Goal: Task Accomplishment & Management: Manage account settings

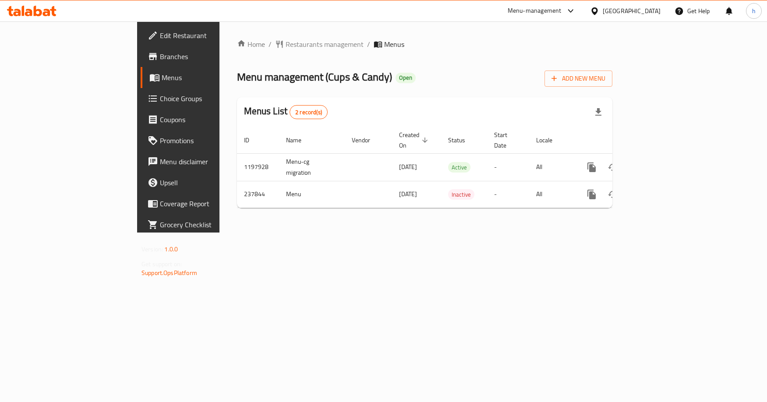
click at [160, 95] on span "Choice Groups" at bounding box center [209, 98] width 98 height 11
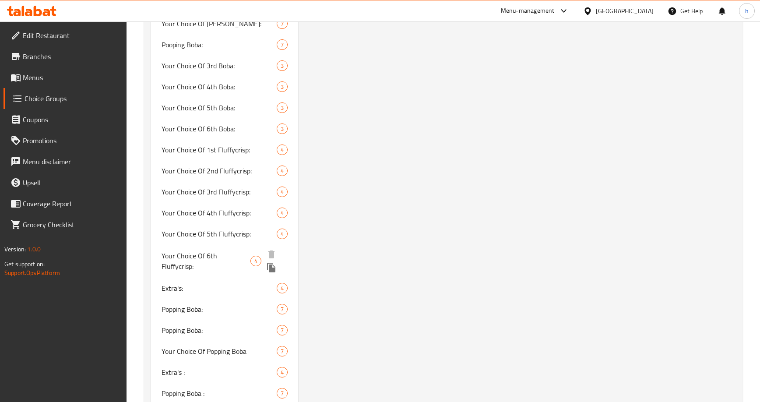
scroll to position [1489, 0]
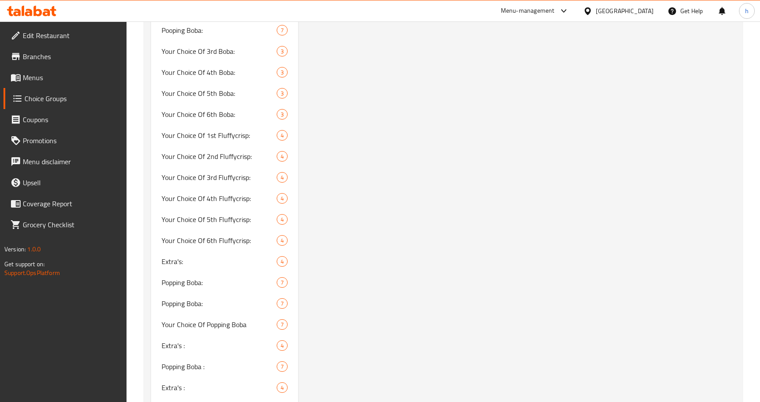
click at [424, 218] on div "Your Choice of Fluffy Crisp Konafa: (ID: 259347) Your Choice of Fluffy Crisp Ko…" at bounding box center [518, 252] width 441 height 3284
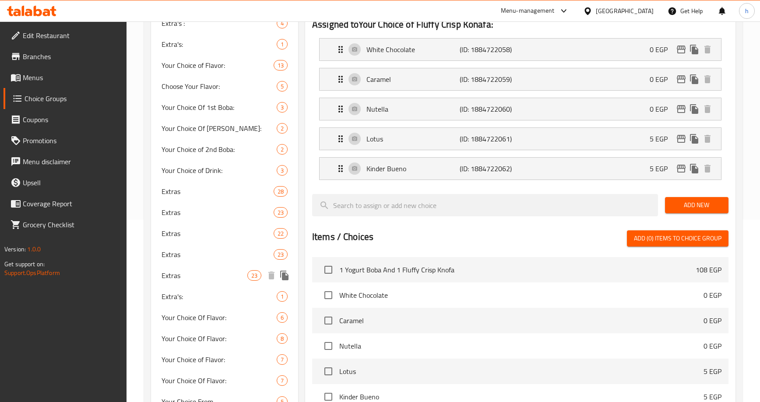
scroll to position [263, 0]
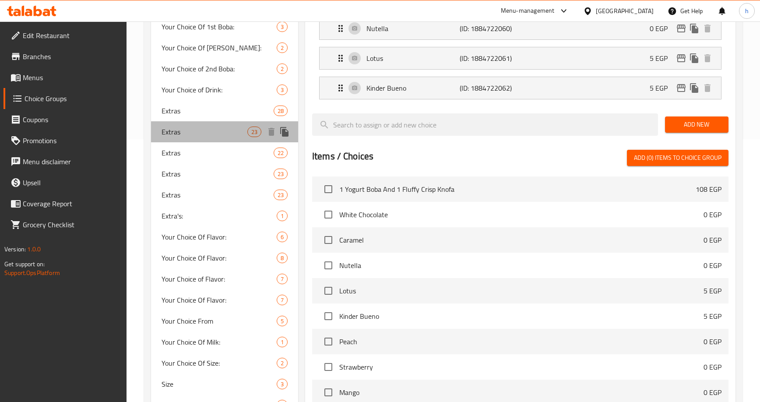
click at [217, 136] on span "Extras" at bounding box center [204, 132] width 85 height 11
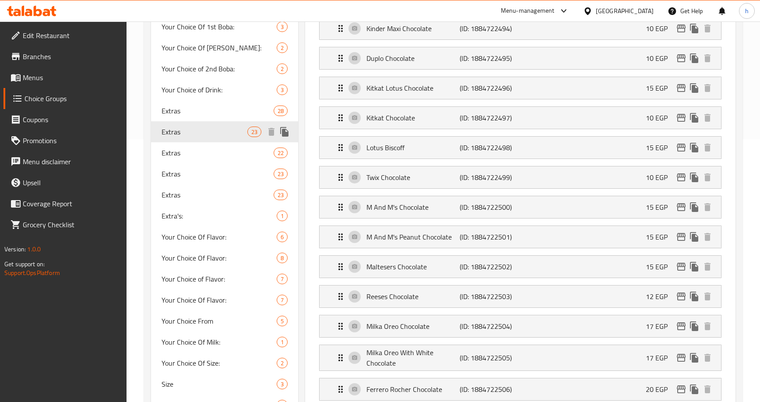
type input "Extras"
type input "الإضافات"
type input "0"
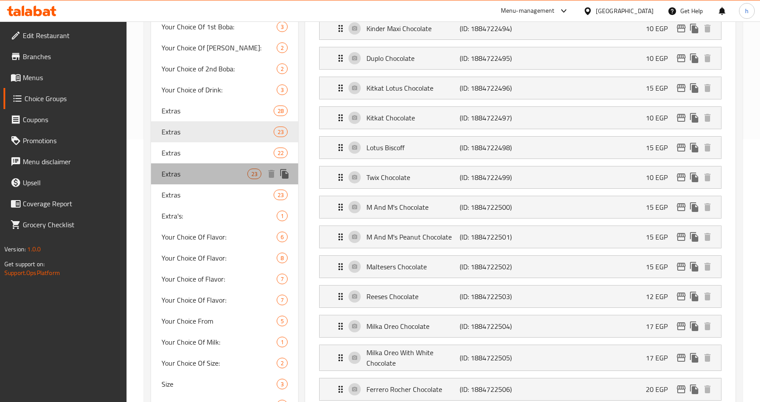
click at [212, 180] on div "Extras 23" at bounding box center [224, 173] width 147 height 21
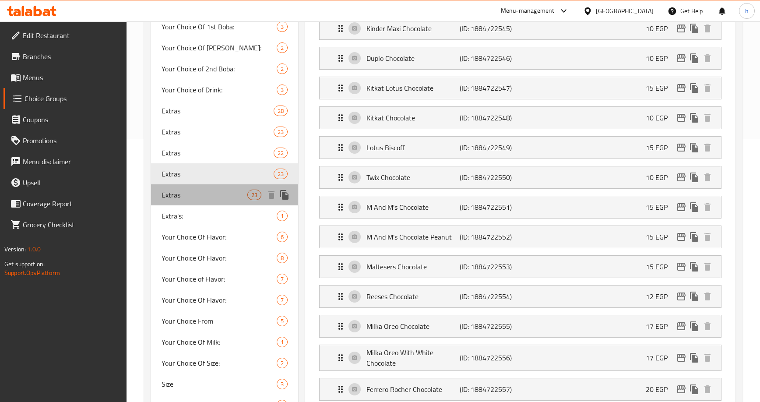
click at [228, 199] on span "Extras" at bounding box center [204, 195] width 85 height 11
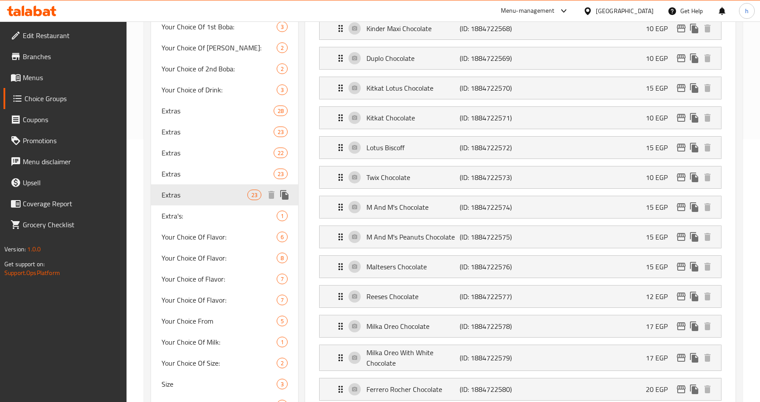
type input "1"
type input "2"
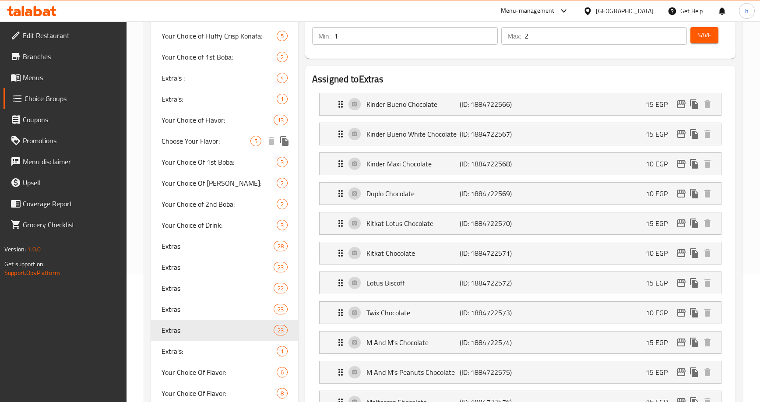
scroll to position [88, 0]
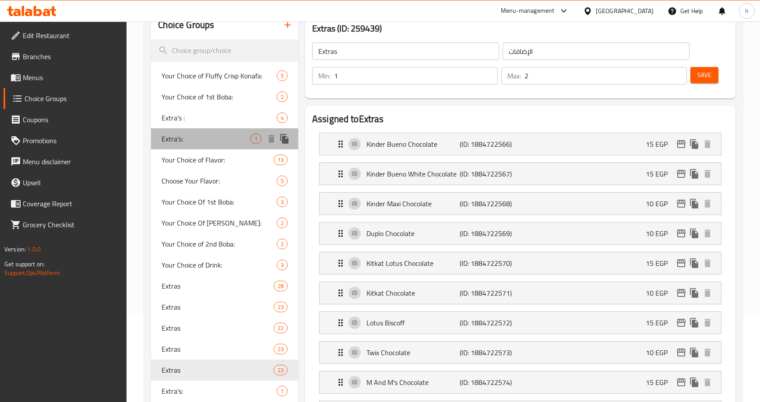
click at [198, 137] on span "Extra's:" at bounding box center [206, 139] width 89 height 11
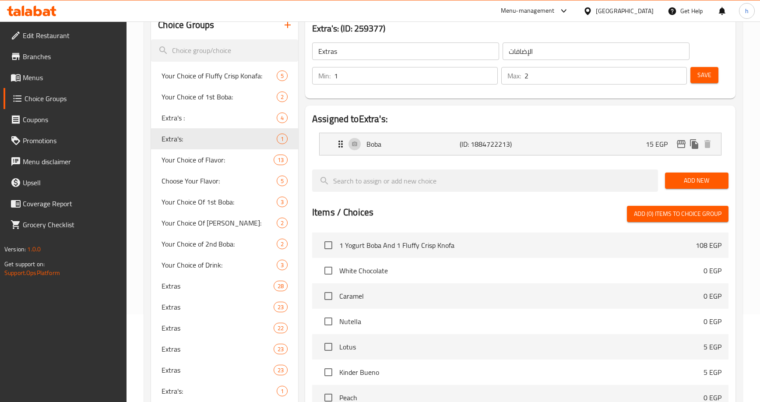
type input "Extra's:"
type input "الاضافات :"
type input "0"
type input "1"
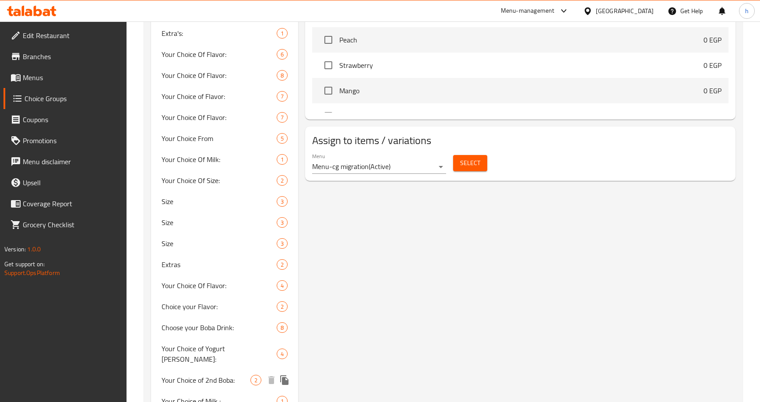
scroll to position [372, 0]
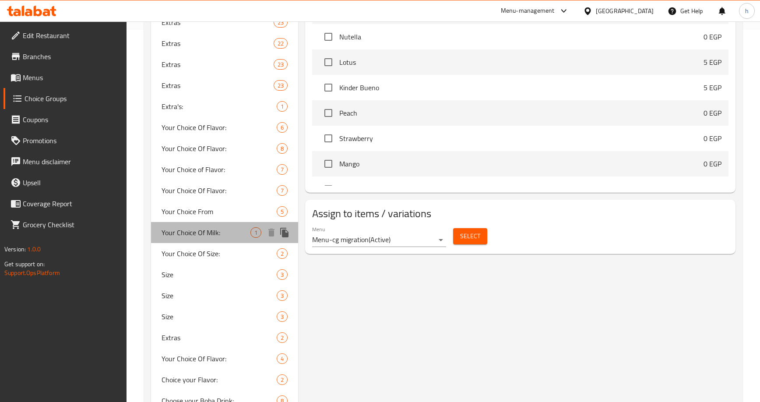
click at [186, 234] on span "Your Choice Of Milk:" at bounding box center [206, 232] width 89 height 11
type input "Your Choice Of Milk:"
type input "اختيارك للبن:"
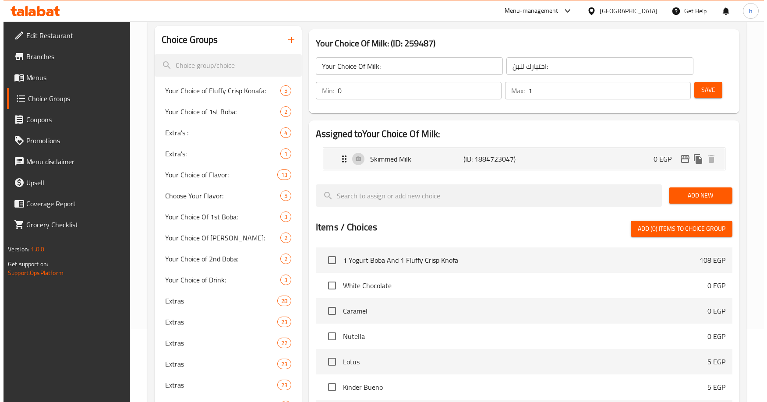
scroll to position [0, 0]
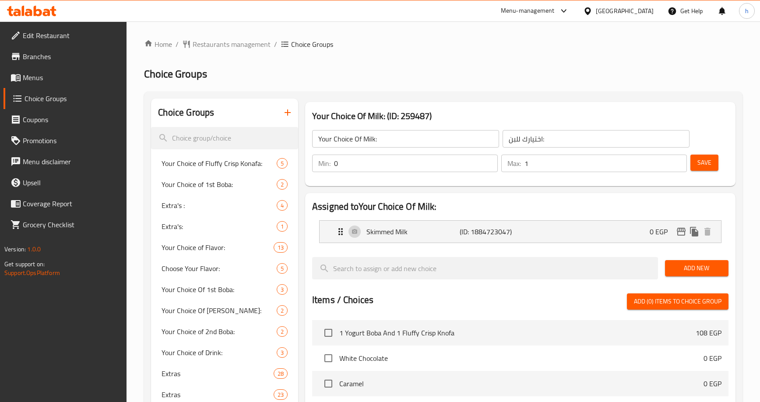
click at [534, 108] on div "Your Choice Of Milk: (ID: 259487) Your Choice Of Milk: ​ اختيارك للبن: ​ Min: 0…" at bounding box center [520, 144] width 430 height 84
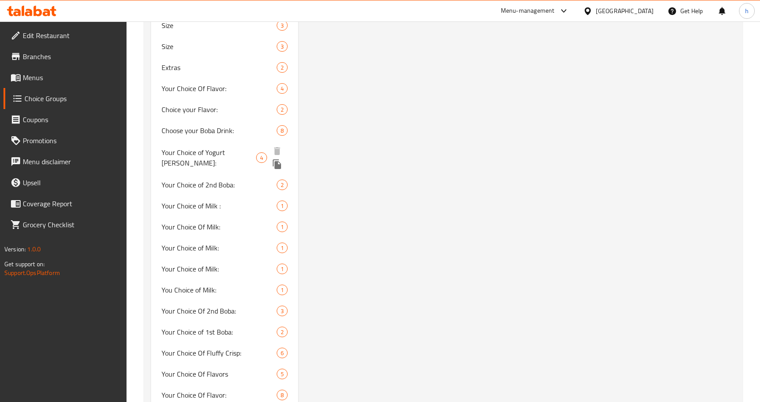
scroll to position [630, 0]
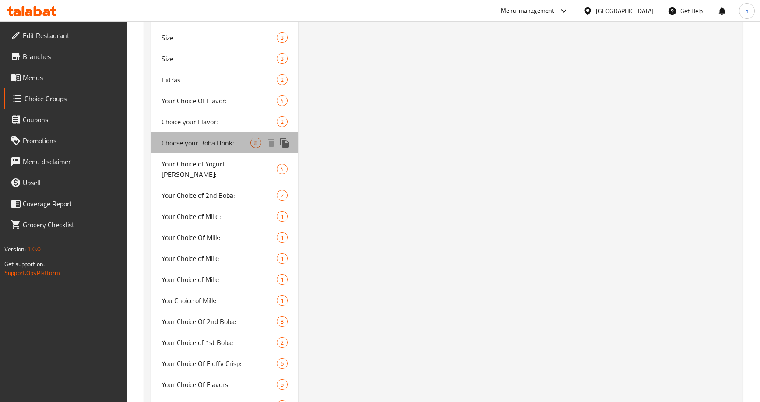
click at [224, 136] on div "Choose your Boba Drink: 8" at bounding box center [224, 142] width 147 height 21
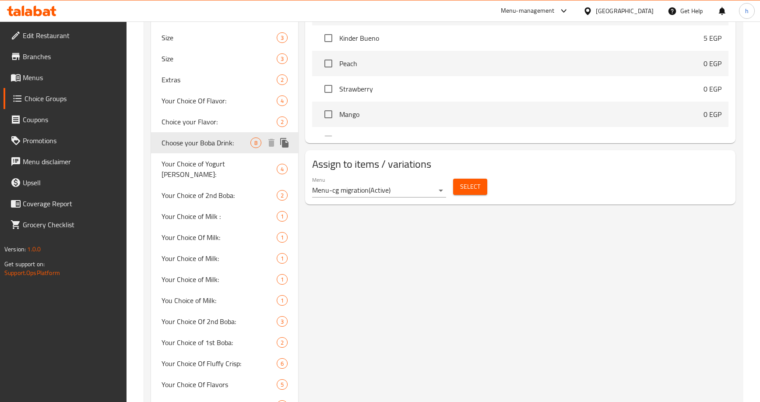
type input "Choose your Boba Drink:"
type input "[PERSON_NAME] بوباالخاص بك:"
type input "1"
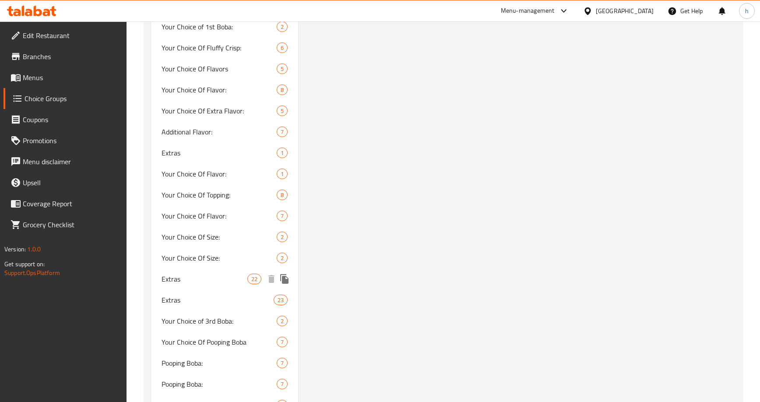
scroll to position [936, 0]
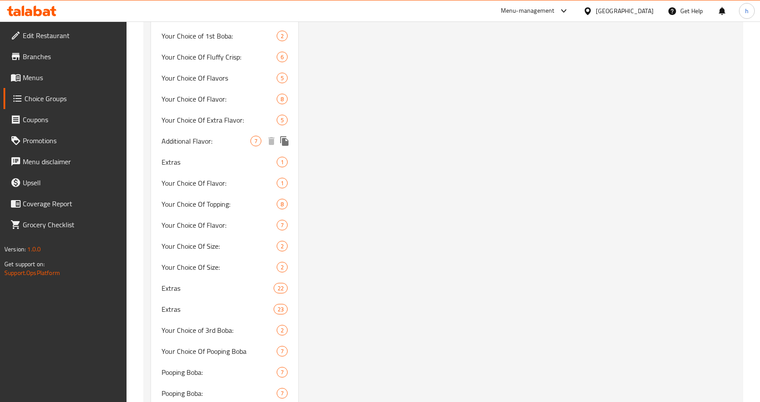
click at [203, 136] on span "Additional Flavor:" at bounding box center [206, 141] width 89 height 11
type input "Additional Flavor:"
type input "نكهة إضافية:"
type input "0"
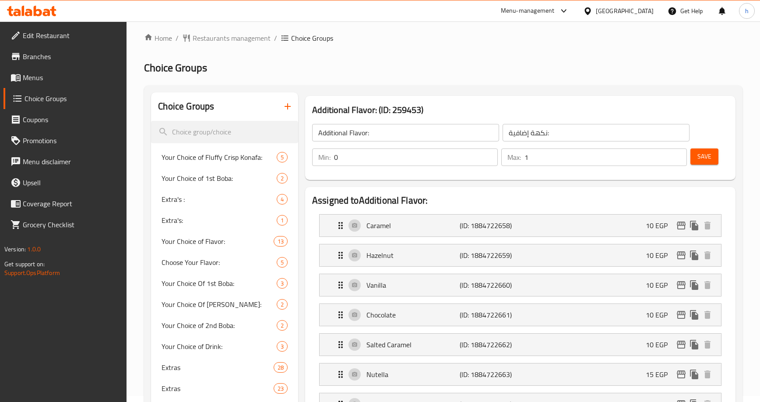
scroll to position [0, 0]
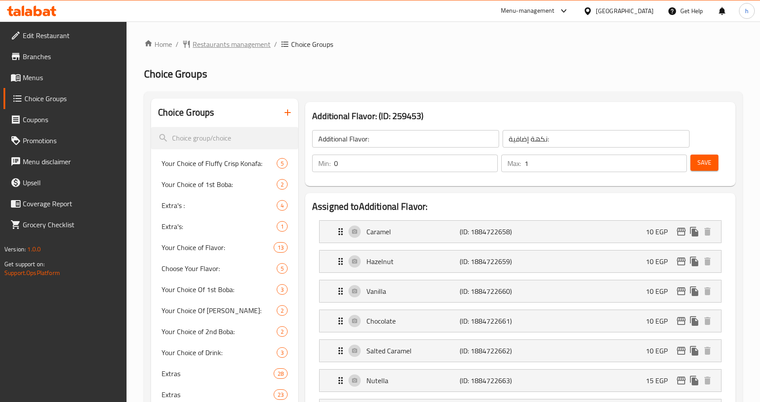
click at [232, 46] on span "Restaurants management" at bounding box center [232, 44] width 78 height 11
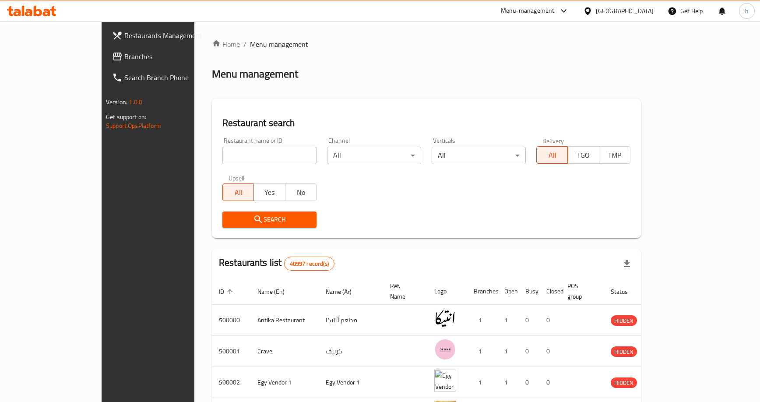
click at [105, 63] on link "Branches" at bounding box center [166, 56] width 123 height 21
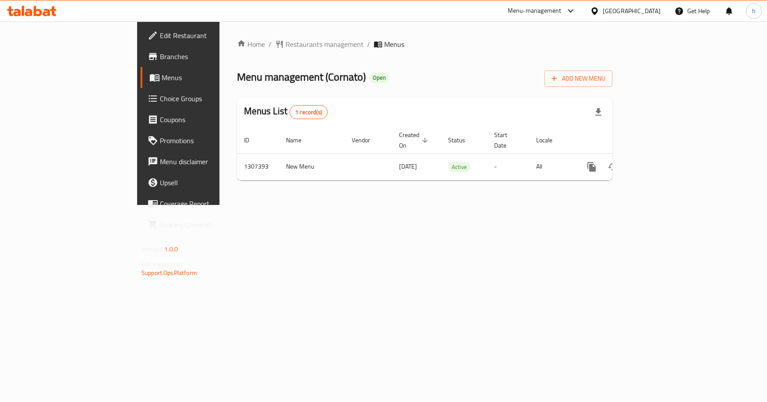
click at [160, 104] on span "Choice Groups" at bounding box center [209, 98] width 98 height 11
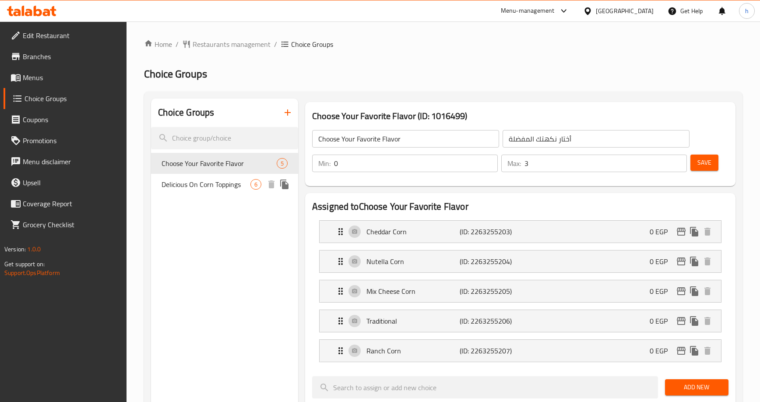
click at [218, 190] on span "Delicious On Corn Toppings" at bounding box center [206, 184] width 89 height 11
type input "Delicious On Corn Toppings"
type input "إضافات لذيذة على حبة الذرة"
type input "6"
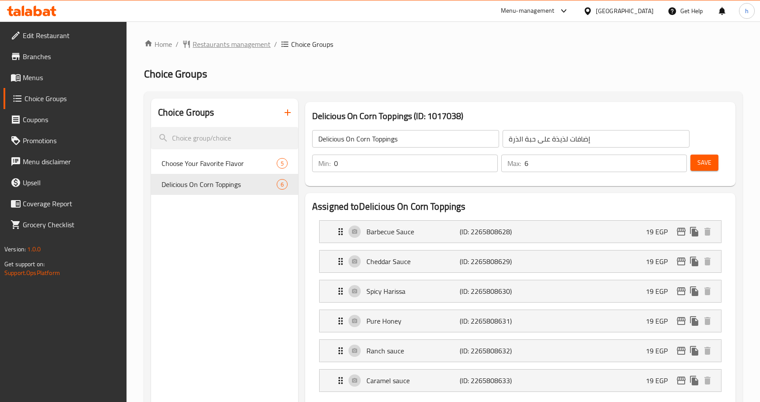
click at [208, 49] on span "Restaurants management" at bounding box center [232, 44] width 78 height 11
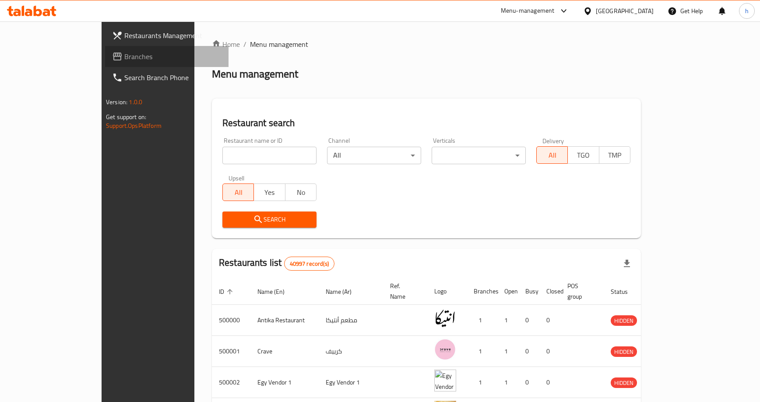
click at [124, 59] on span "Branches" at bounding box center [172, 56] width 97 height 11
